Goal: Contribute content

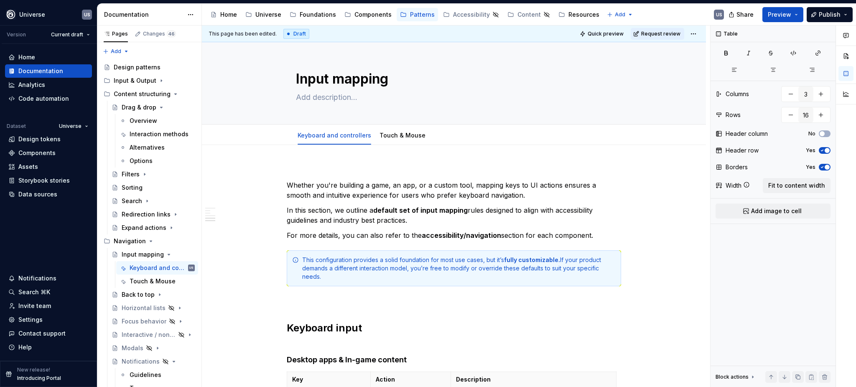
scroll to position [1059, 0]
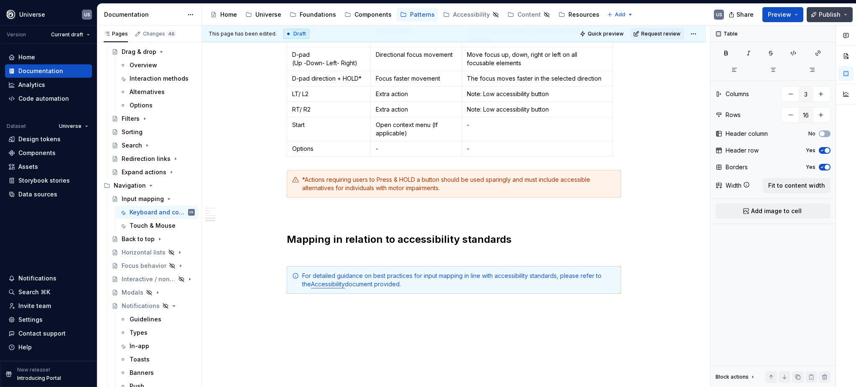
click at [840, 17] on button "Publish" at bounding box center [829, 14] width 46 height 15
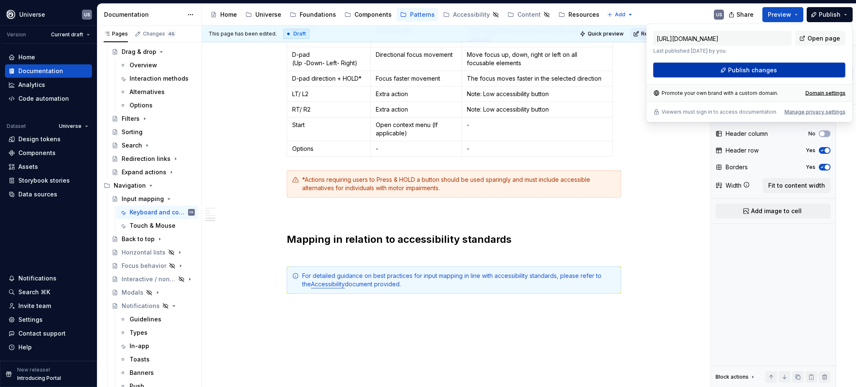
click at [790, 69] on button "Publish changes" at bounding box center [749, 70] width 192 height 15
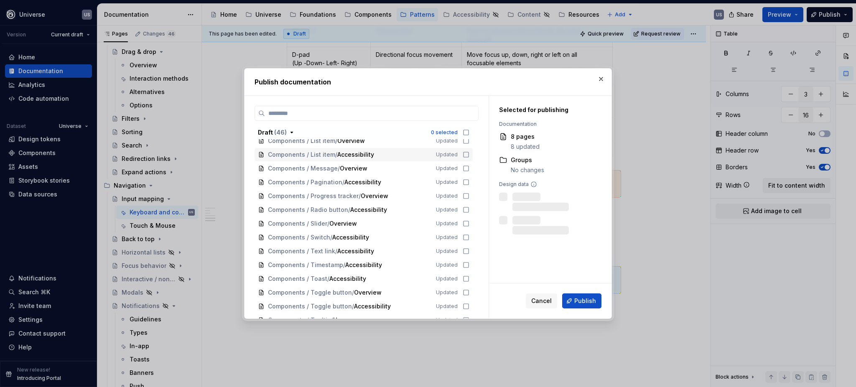
scroll to position [587, 0]
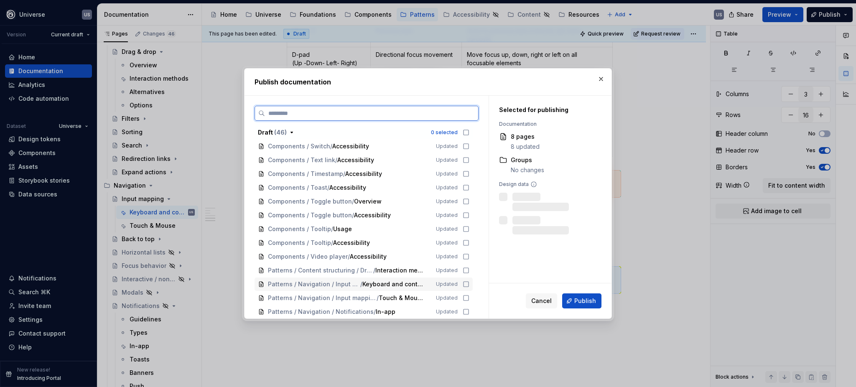
click at [463, 283] on icon at bounding box center [465, 284] width 7 height 7
click at [464, 297] on icon at bounding box center [465, 298] width 7 height 7
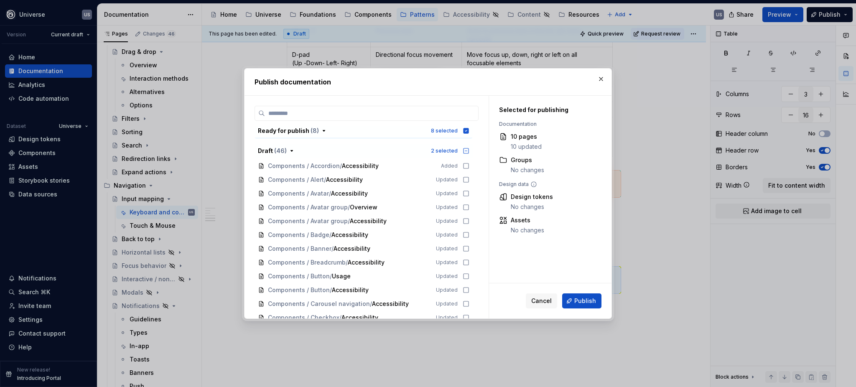
scroll to position [0, 0]
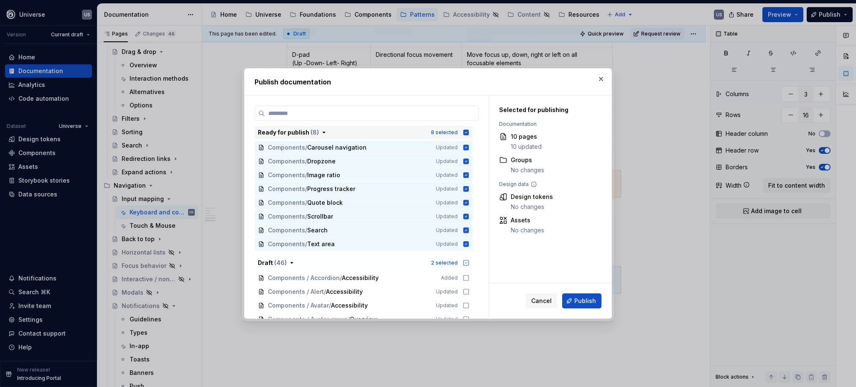
click at [463, 131] on icon "button" at bounding box center [465, 131] width 5 height 5
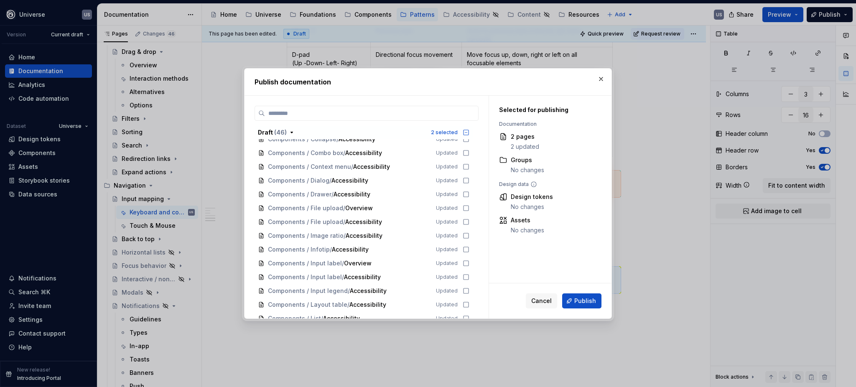
scroll to position [334, 0]
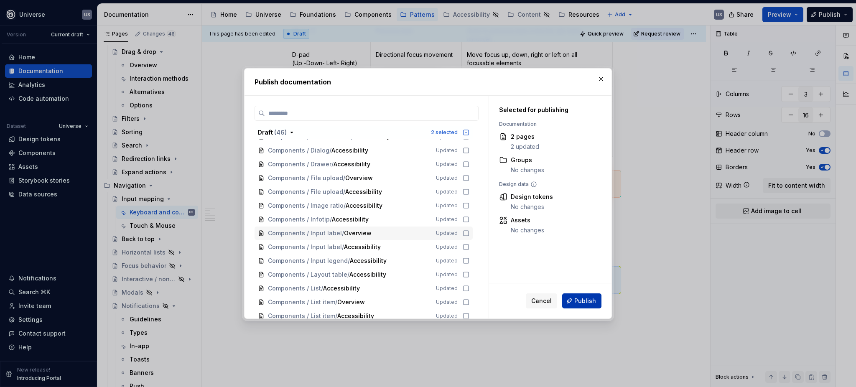
click at [583, 301] on span "Publish" at bounding box center [585, 301] width 22 height 8
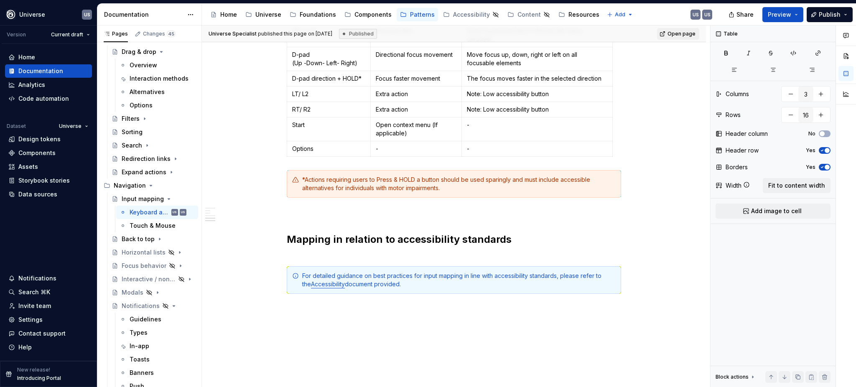
type textarea "*"
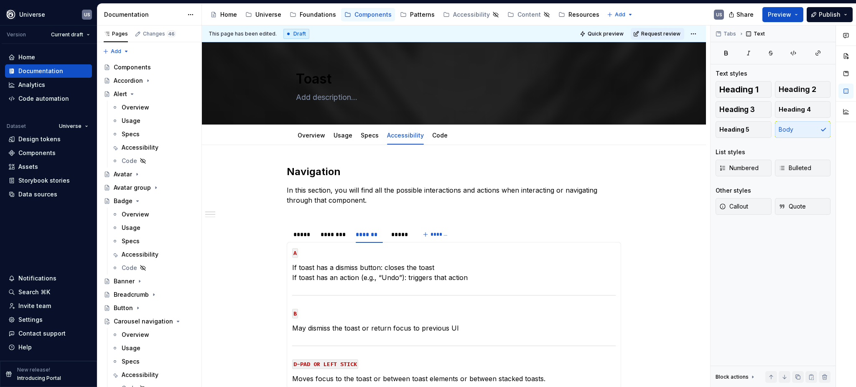
scroll to position [56, 0]
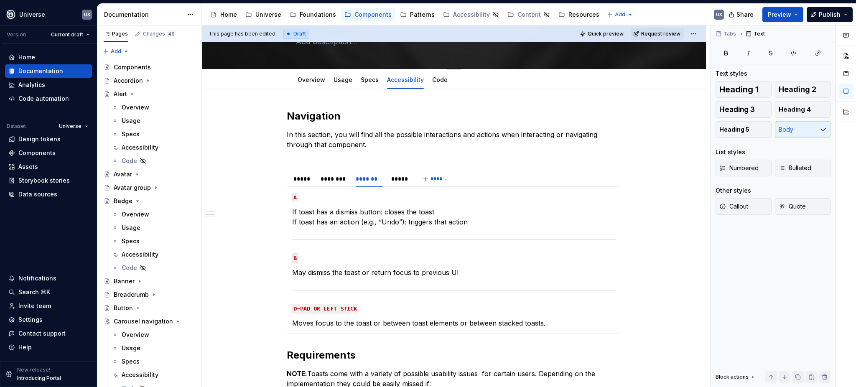
type textarea "*"
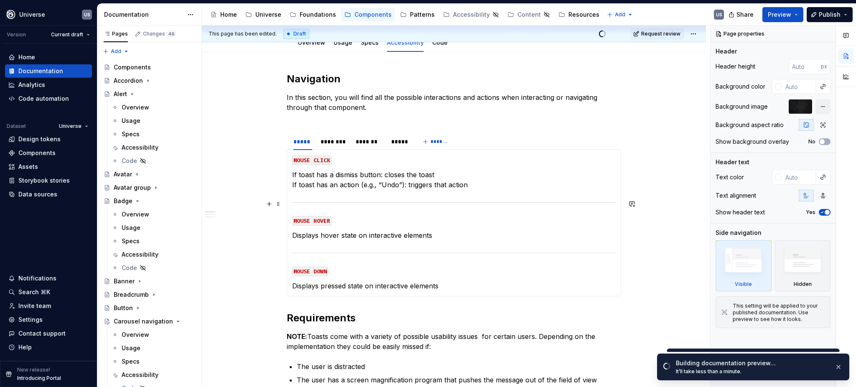
scroll to position [111, 0]
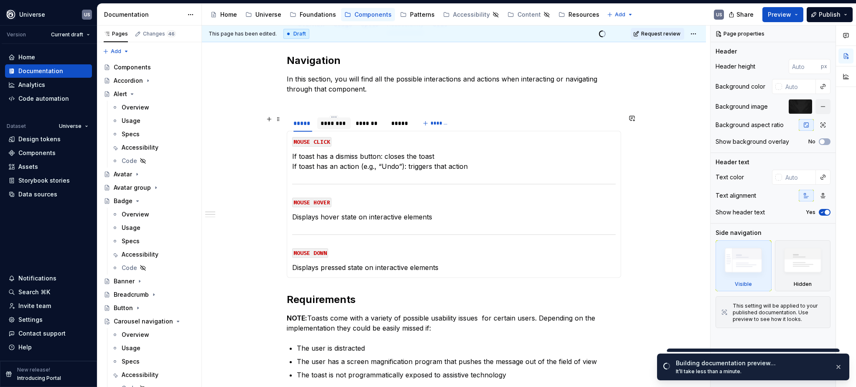
click at [342, 125] on div "********" at bounding box center [333, 123] width 27 height 8
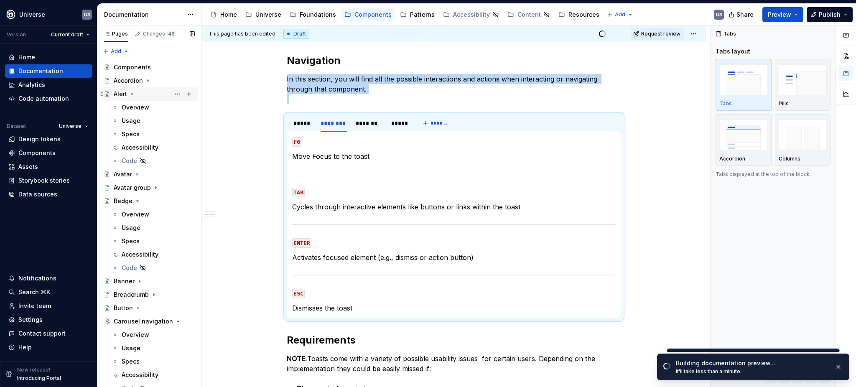
click at [132, 93] on icon "Page tree" at bounding box center [132, 94] width 7 height 7
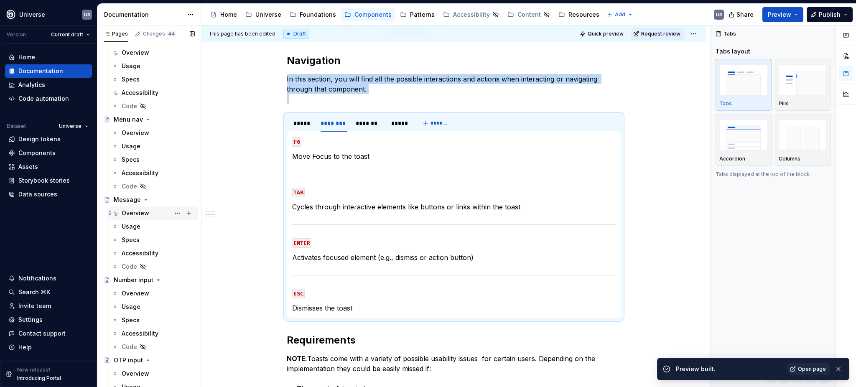
scroll to position [1448, 0]
click at [142, 168] on div "Accessibility" at bounding box center [140, 170] width 37 height 8
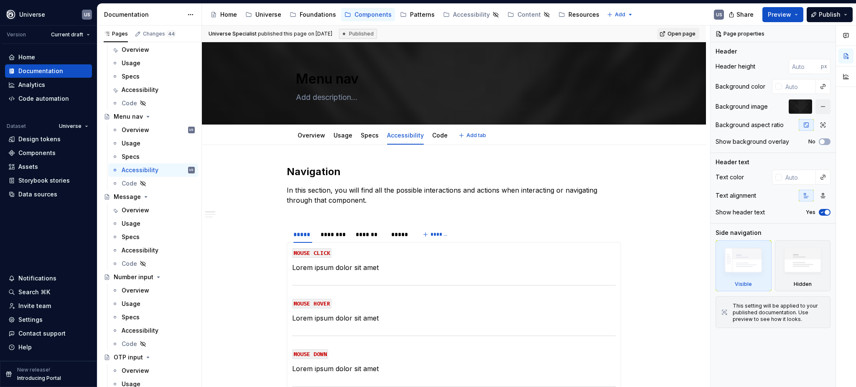
type textarea "*"
click at [341, 237] on div "********" at bounding box center [333, 234] width 27 height 8
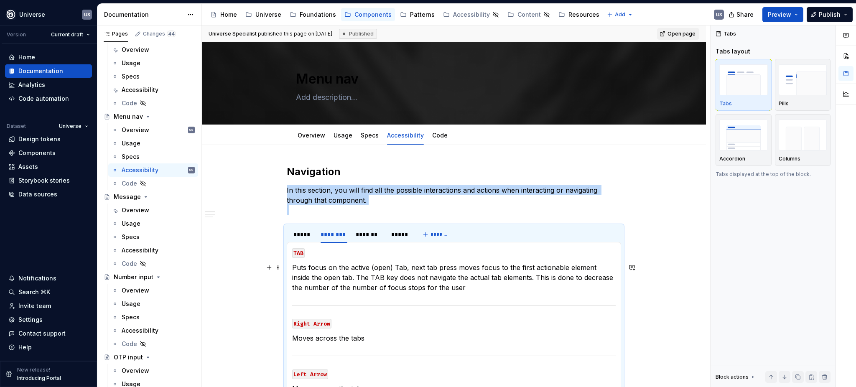
click at [366, 289] on p "Puts focus on the active (open) Tab, next tab press moves focus to the first ac…" at bounding box center [453, 277] width 323 height 30
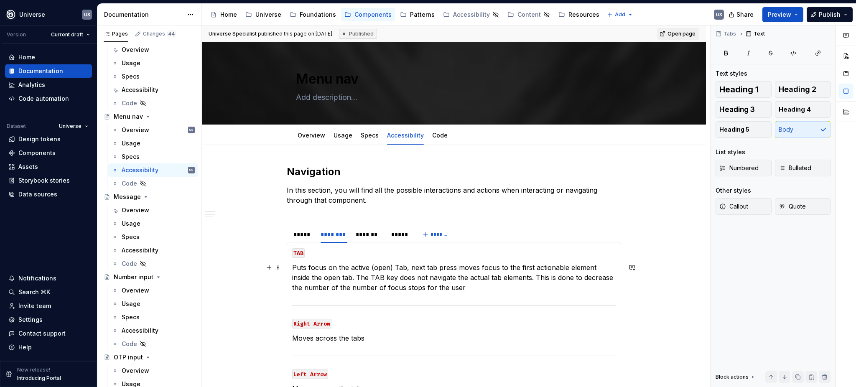
click at [402, 267] on p "Puts focus on the active (open) Tab, next tab press moves focus to the first ac…" at bounding box center [453, 277] width 323 height 30
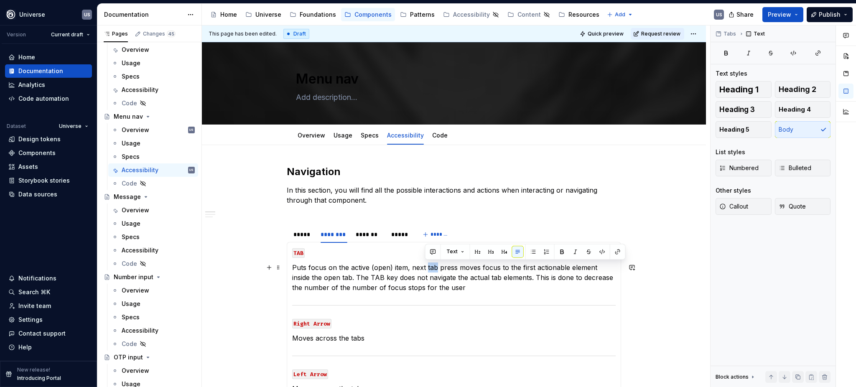
drag, startPoint x: 424, startPoint y: 267, endPoint x: 433, endPoint y: 267, distance: 9.2
click at [433, 267] on p "Puts focus on the active (open) item, next tab press moves focus to the first a…" at bounding box center [453, 277] width 323 height 30
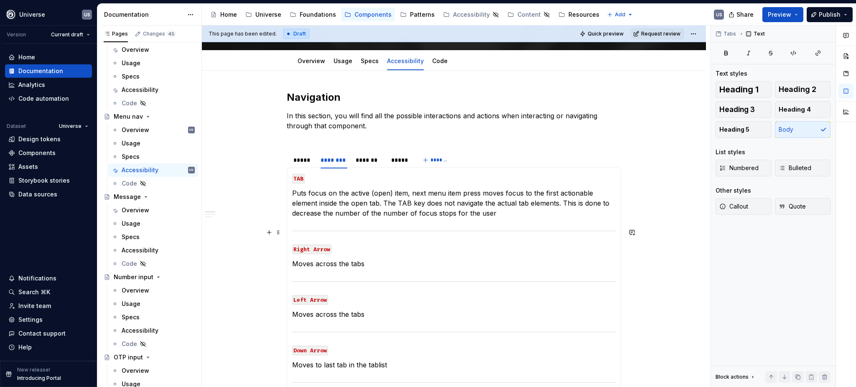
scroll to position [111, 0]
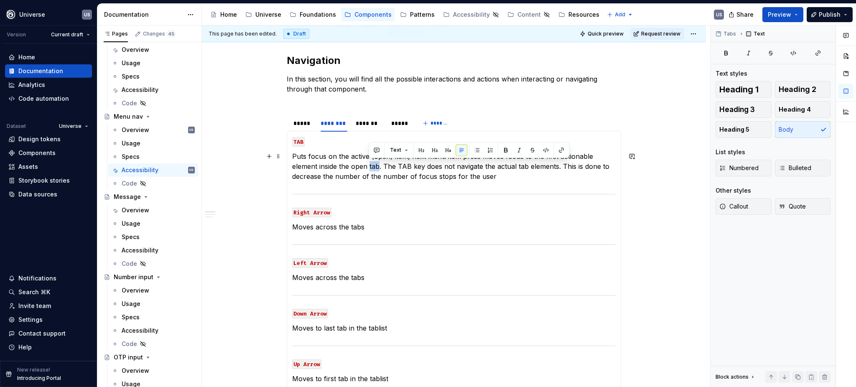
drag, startPoint x: 379, startPoint y: 165, endPoint x: 368, endPoint y: 166, distance: 11.3
click at [368, 166] on p "Puts focus on the active (open) item, next menu item press moves focus to the f…" at bounding box center [453, 166] width 323 height 30
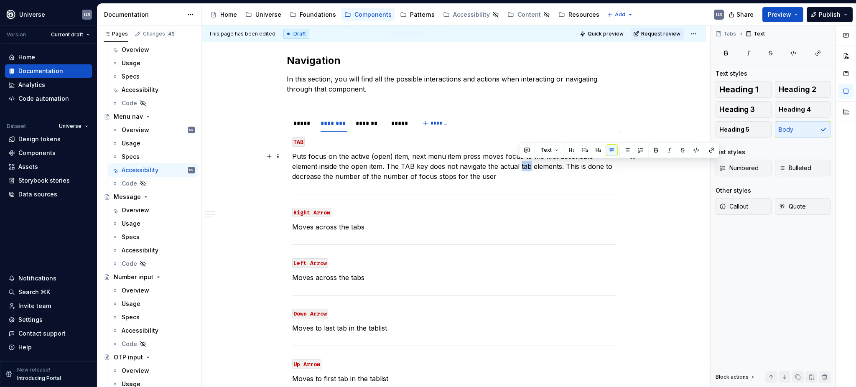
drag, startPoint x: 527, startPoint y: 166, endPoint x: 518, endPoint y: 166, distance: 8.8
click at [518, 166] on p "Puts focus on the active (open) item, next menu item press moves focus to the f…" at bounding box center [453, 166] width 323 height 30
click at [364, 179] on p "Puts focus on the active (open) item, next menu item press moves focus to the f…" at bounding box center [453, 166] width 323 height 30
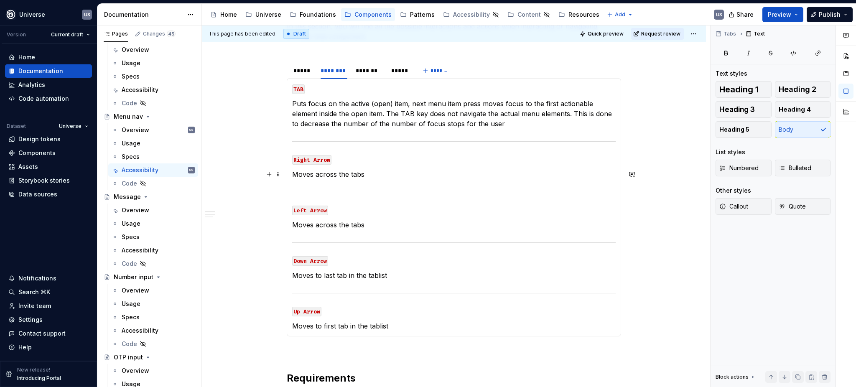
scroll to position [167, 0]
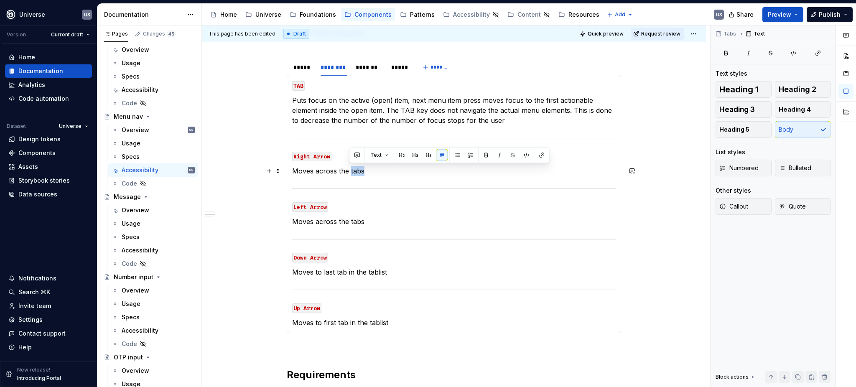
drag, startPoint x: 349, startPoint y: 170, endPoint x: 363, endPoint y: 170, distance: 14.6
click at [363, 170] on p "Moves across the tabs" at bounding box center [453, 171] width 323 height 10
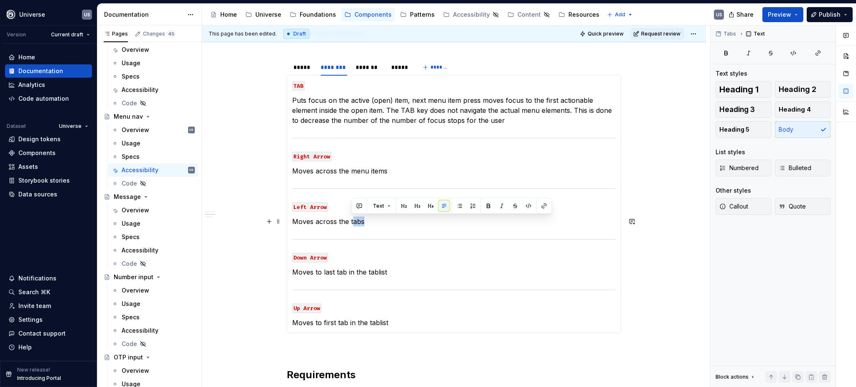
drag, startPoint x: 350, startPoint y: 220, endPoint x: 379, endPoint y: 220, distance: 28.8
click at [379, 220] on p "Moves across the tabs" at bounding box center [453, 221] width 323 height 10
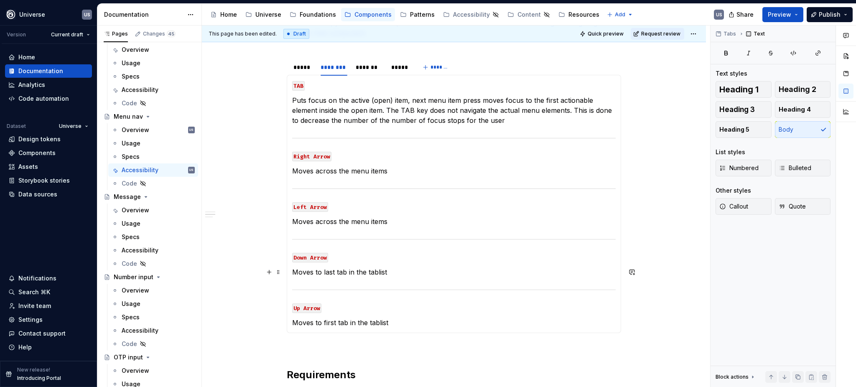
click at [370, 276] on p "Moves to last tab in the tablist" at bounding box center [453, 272] width 323 height 10
drag, startPoint x: 335, startPoint y: 272, endPoint x: 345, endPoint y: 272, distance: 10.1
click at [345, 272] on p "Moves to last tab in the tablist" at bounding box center [453, 272] width 323 height 10
drag, startPoint x: 370, startPoint y: 271, endPoint x: 396, endPoint y: 272, distance: 25.9
click at [396, 272] on p "Moves to last item in the tablist" at bounding box center [453, 272] width 323 height 10
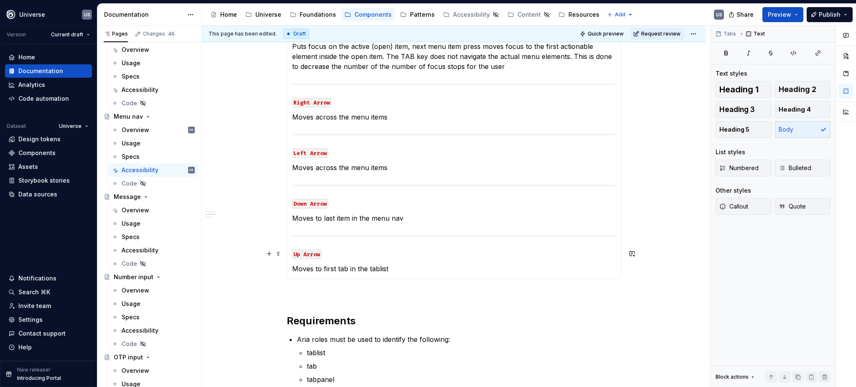
scroll to position [223, 0]
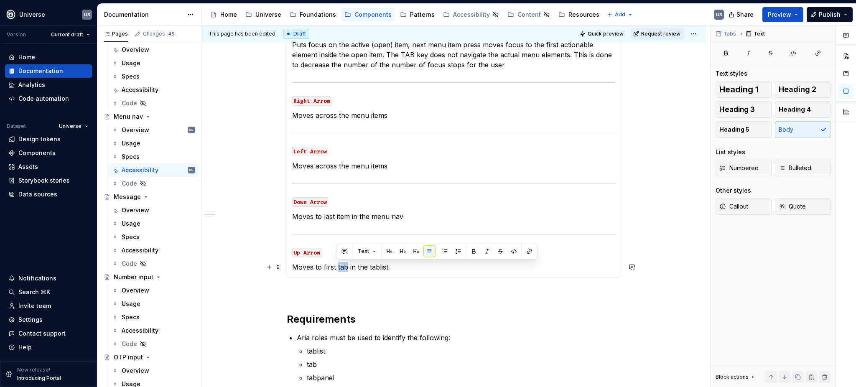
drag, startPoint x: 336, startPoint y: 264, endPoint x: 345, endPoint y: 266, distance: 9.3
click at [345, 266] on p "Moves to first tab in the tablist" at bounding box center [453, 267] width 323 height 10
drag, startPoint x: 371, startPoint y: 267, endPoint x: 434, endPoint y: 271, distance: 64.1
click at [434, 271] on p "Moves to first item in the tablist" at bounding box center [453, 267] width 323 height 10
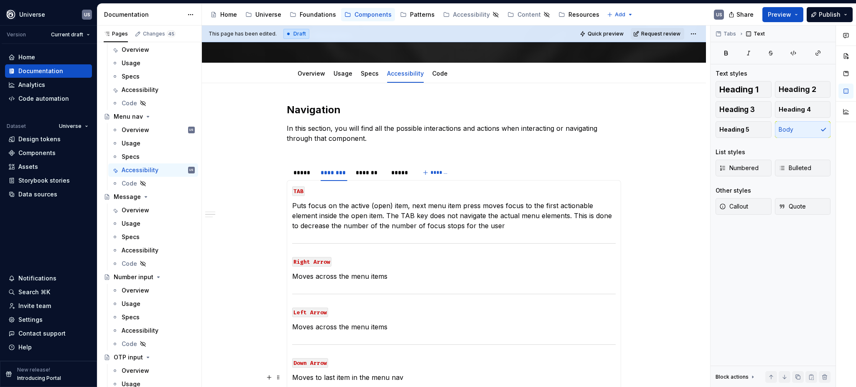
scroll to position [56, 0]
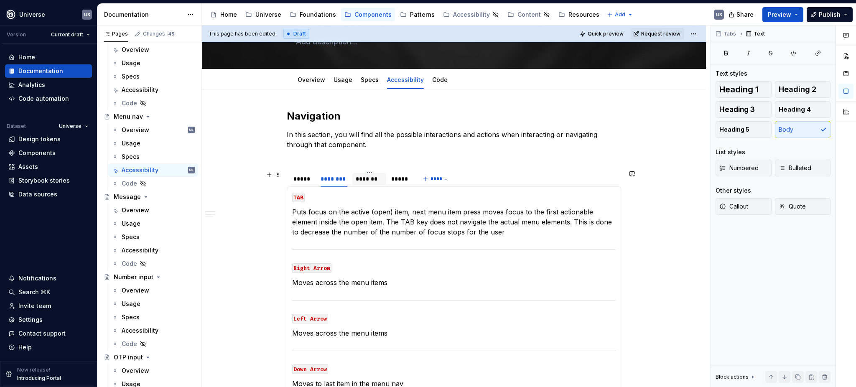
click at [364, 180] on div "*******" at bounding box center [368, 179] width 27 height 8
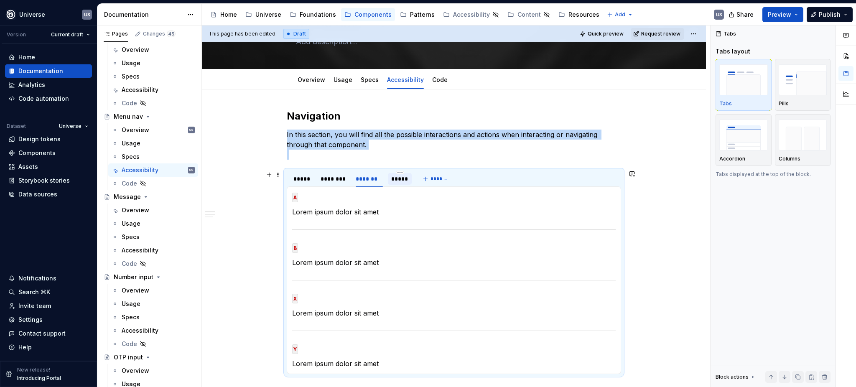
click at [400, 180] on div "*****" at bounding box center [399, 179] width 17 height 8
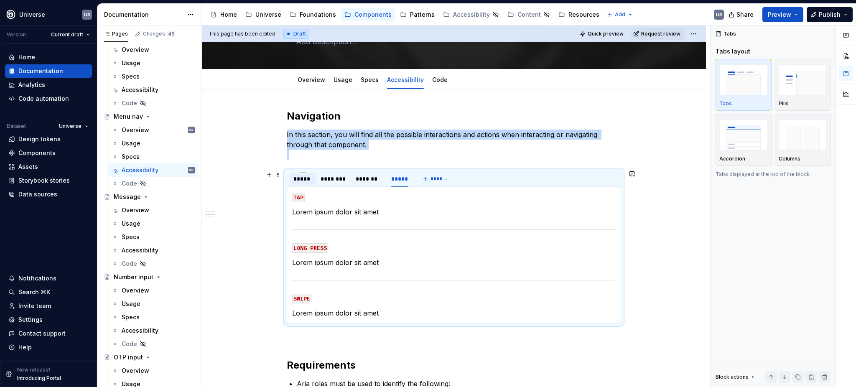
click at [295, 181] on div "*****" at bounding box center [302, 179] width 19 height 8
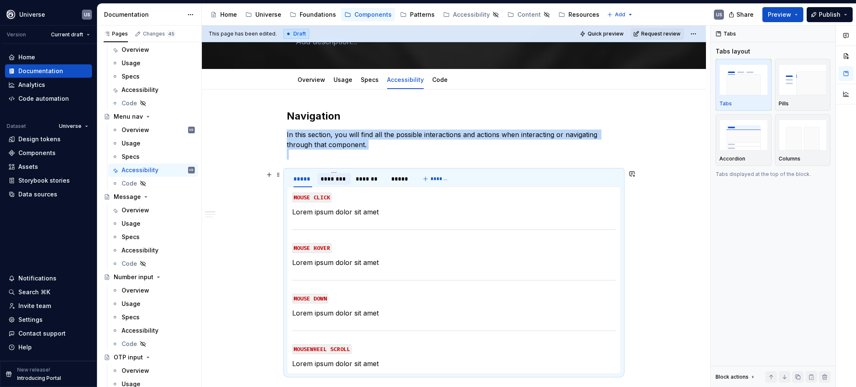
click at [324, 180] on div "********" at bounding box center [333, 179] width 27 height 8
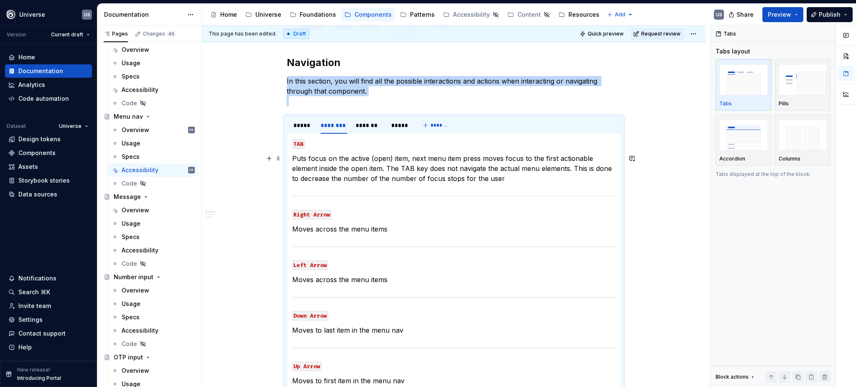
scroll to position [111, 0]
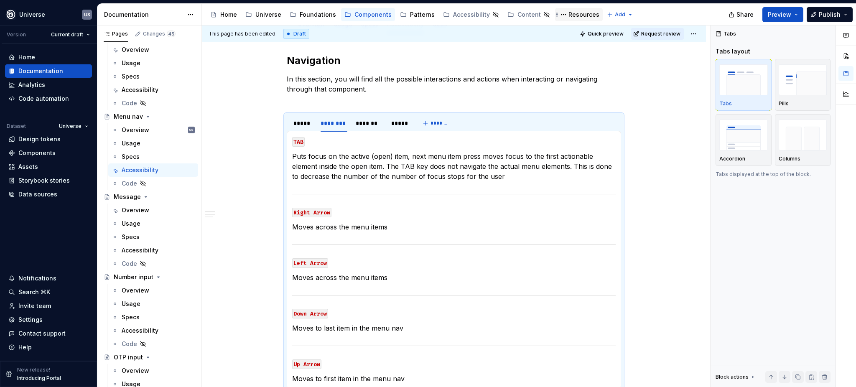
type textarea "*"
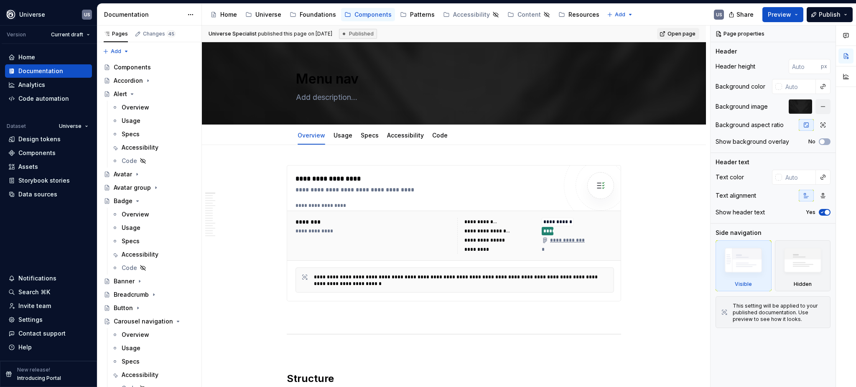
type textarea "*"
